Goal: Task Accomplishment & Management: Complete application form

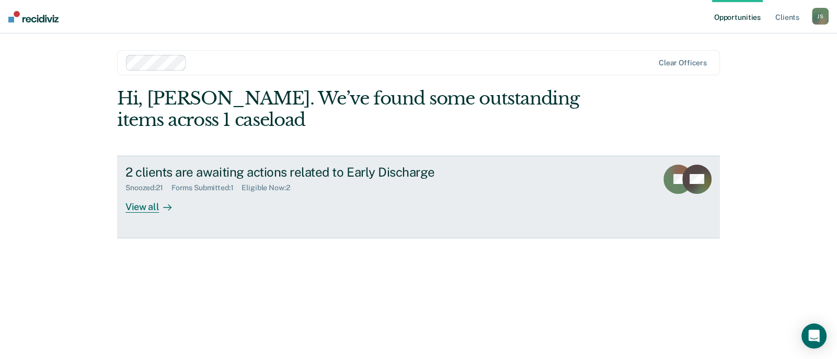
click at [202, 187] on div "Forms Submitted : 1" at bounding box center [206, 187] width 71 height 9
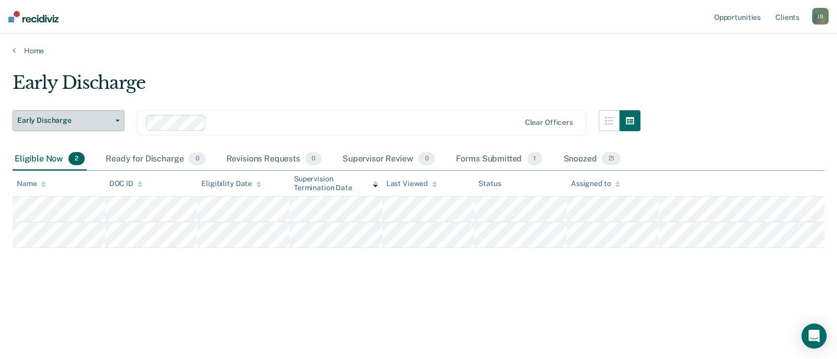
click at [118, 123] on button "Early Discharge" at bounding box center [69, 120] width 112 height 21
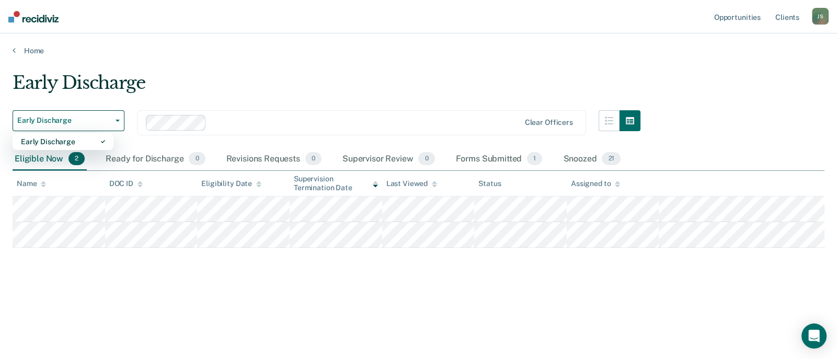
click at [168, 83] on div "Early Discharge" at bounding box center [327, 87] width 628 height 30
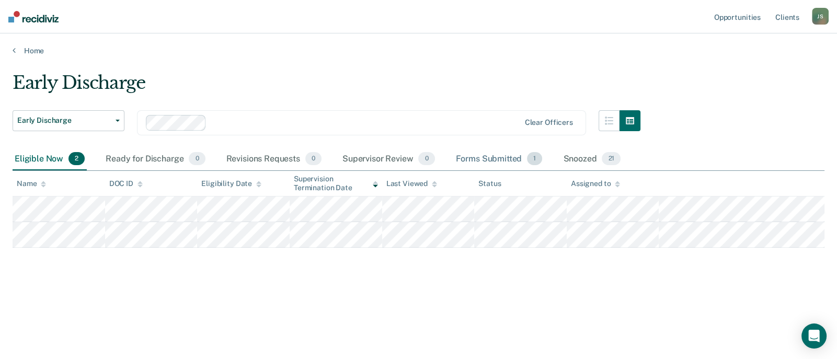
click at [491, 154] on div "Forms Submitted 1" at bounding box center [499, 159] width 91 height 23
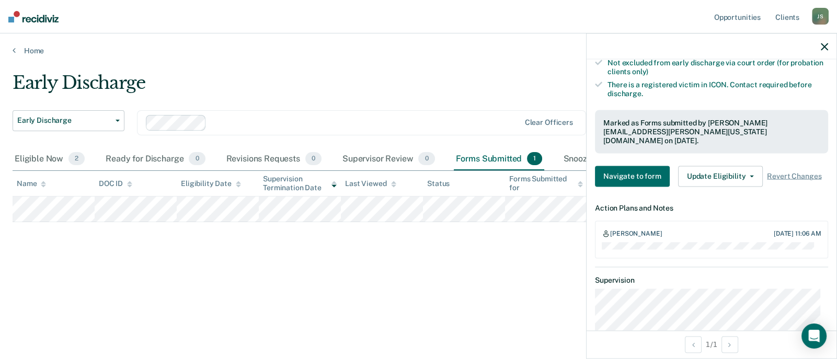
scroll to position [335, 0]
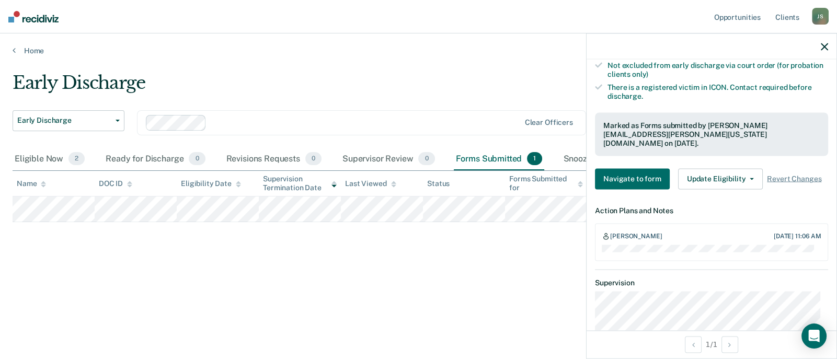
click at [823, 49] on icon "button" at bounding box center [824, 46] width 7 height 7
